Goal: Find specific page/section: Find specific page/section

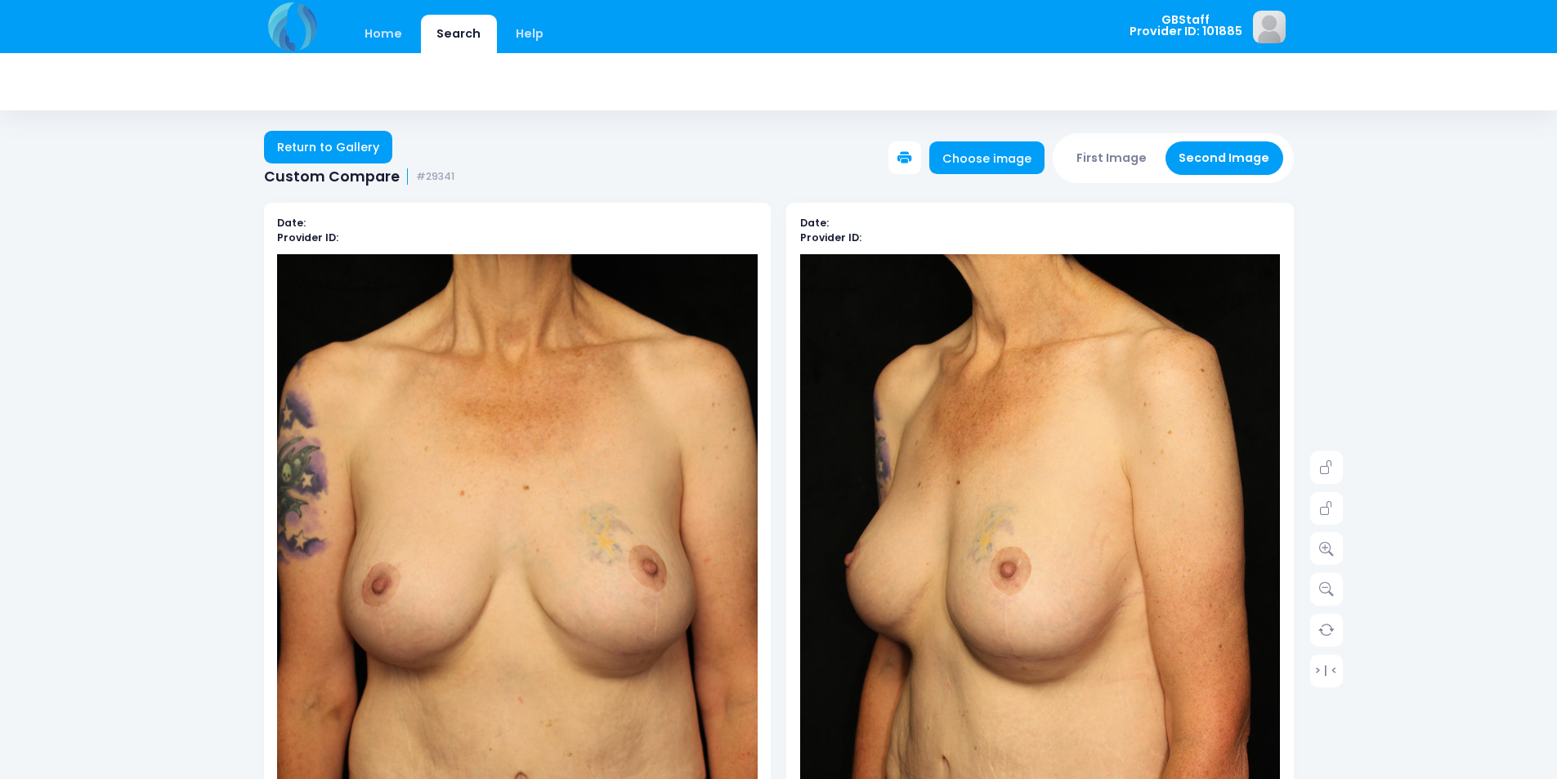
scroll to position [163, 0]
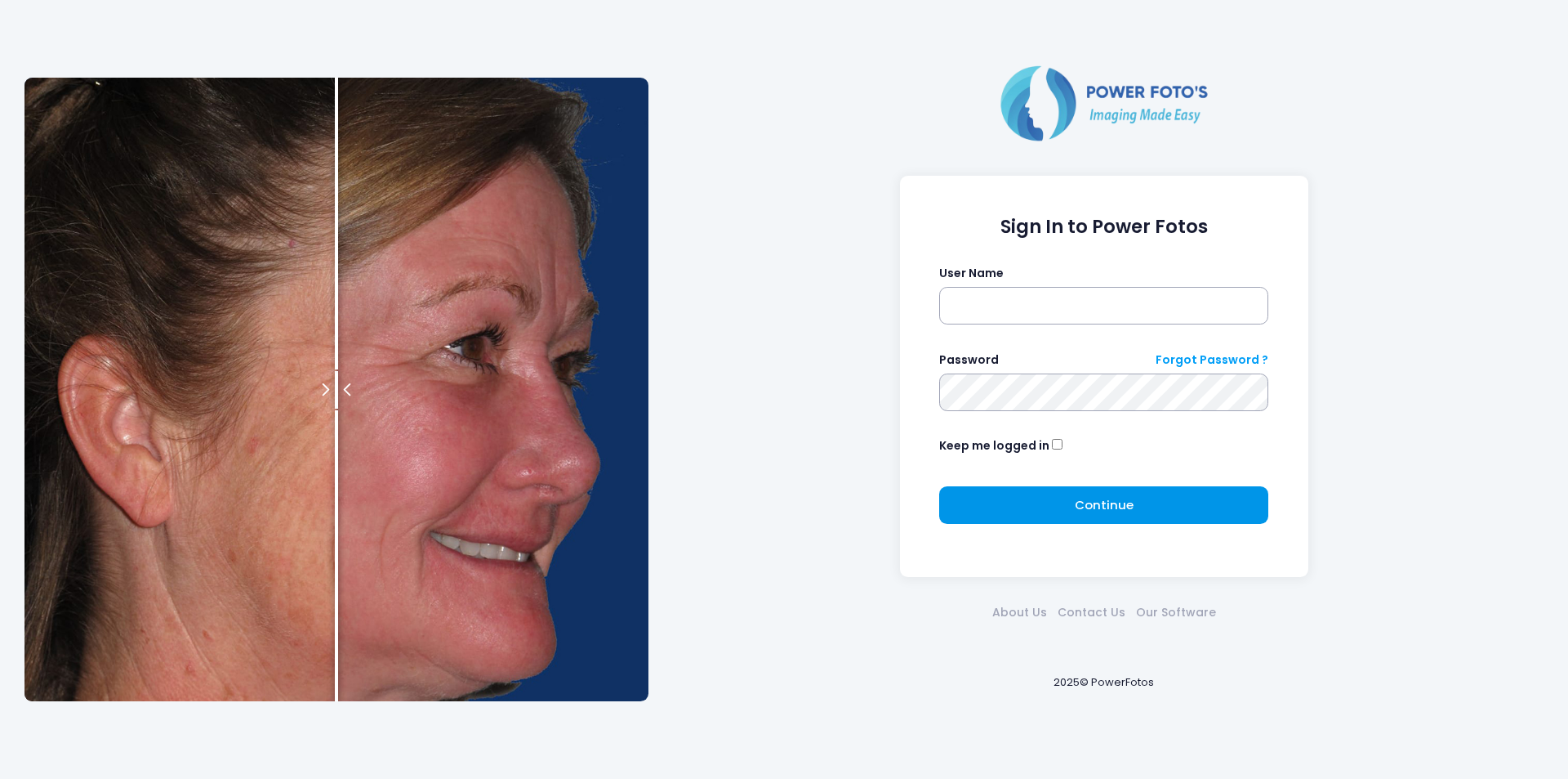
type input "*******"
click at [1119, 502] on span "Continue" at bounding box center [1103, 504] width 59 height 17
